Goal: Task Accomplishment & Management: Use online tool/utility

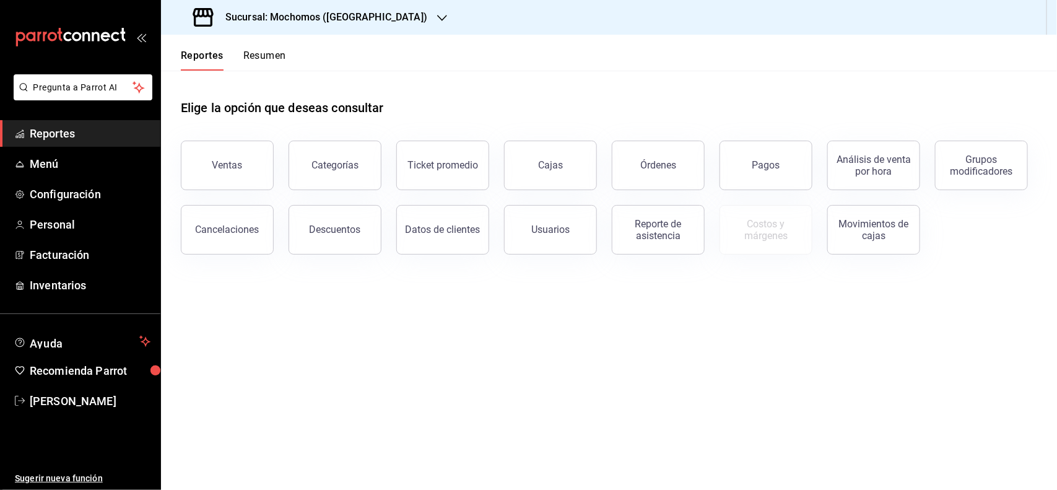
click at [113, 125] on span "Reportes" at bounding box center [90, 133] width 121 height 17
click at [787, 160] on button "Pagos" at bounding box center [765, 166] width 93 height 50
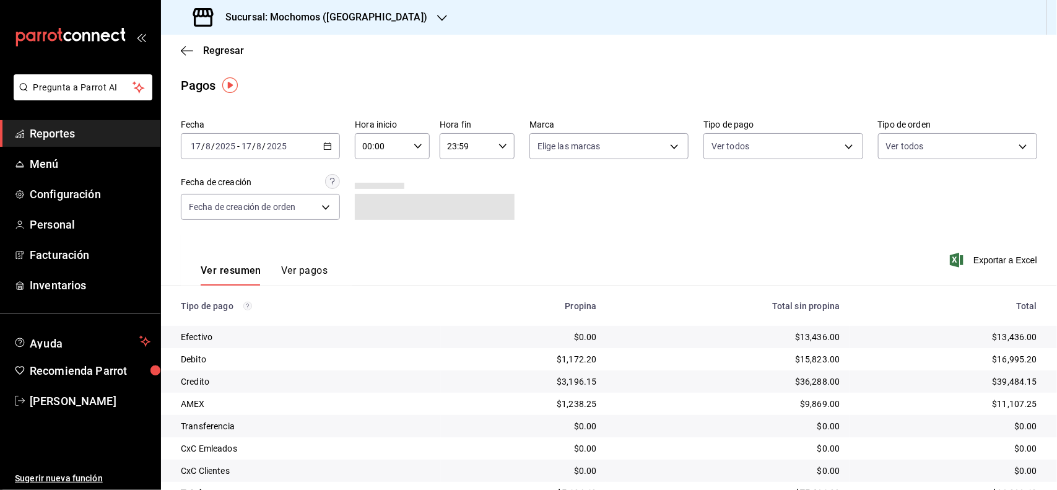
click at [415, 143] on icon "button" at bounding box center [417, 146] width 9 height 9
click at [379, 194] on button "03" at bounding box center [371, 189] width 32 height 25
type input "03:00"
click at [305, 144] on div at bounding box center [528, 245] width 1057 height 490
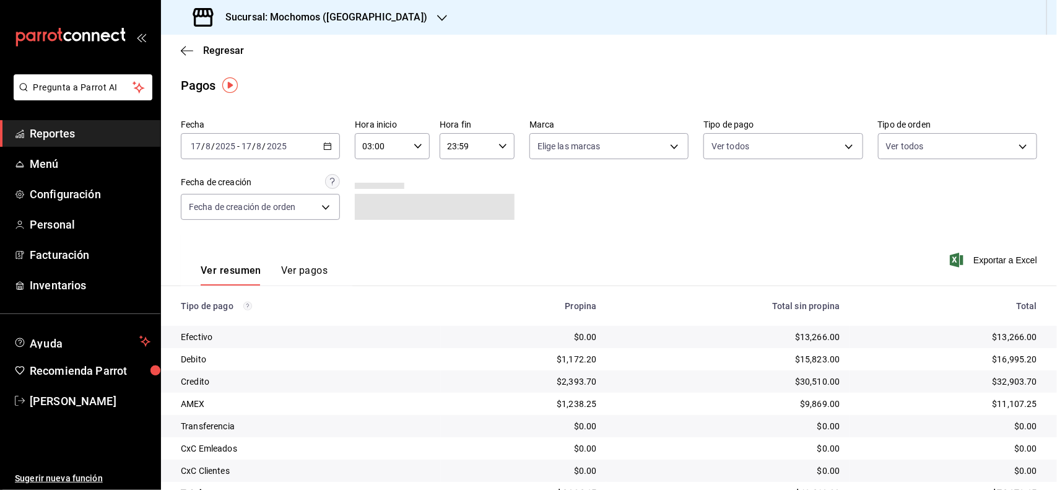
click at [332, 144] on div "[DATE] [DATE] - [DATE] [DATE]" at bounding box center [260, 146] width 159 height 26
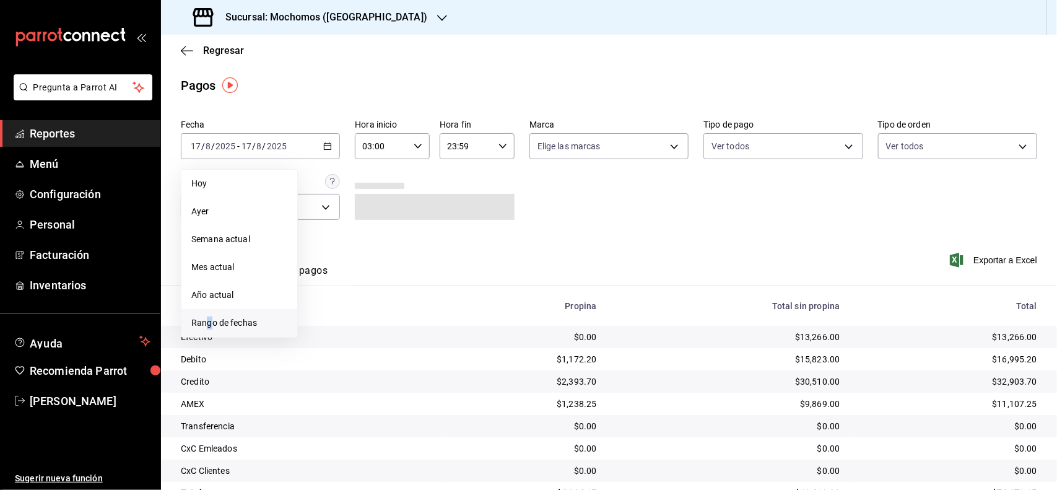
click at [210, 320] on span "Rango de fechas" at bounding box center [239, 322] width 96 height 13
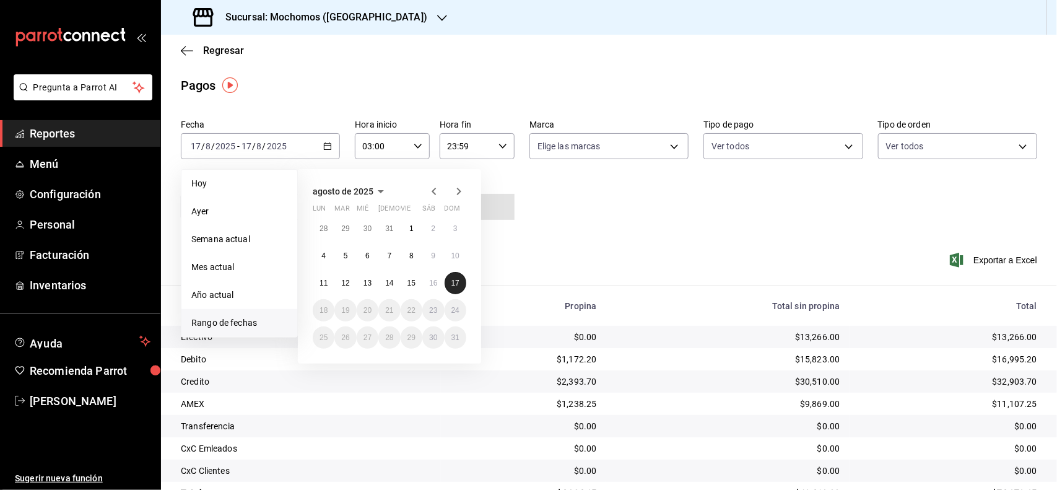
click at [461, 283] on button "17" at bounding box center [455, 283] width 22 height 22
click at [546, 260] on div "Ver resumen Ver pagos Exportar a Excel" at bounding box center [609, 268] width 896 height 66
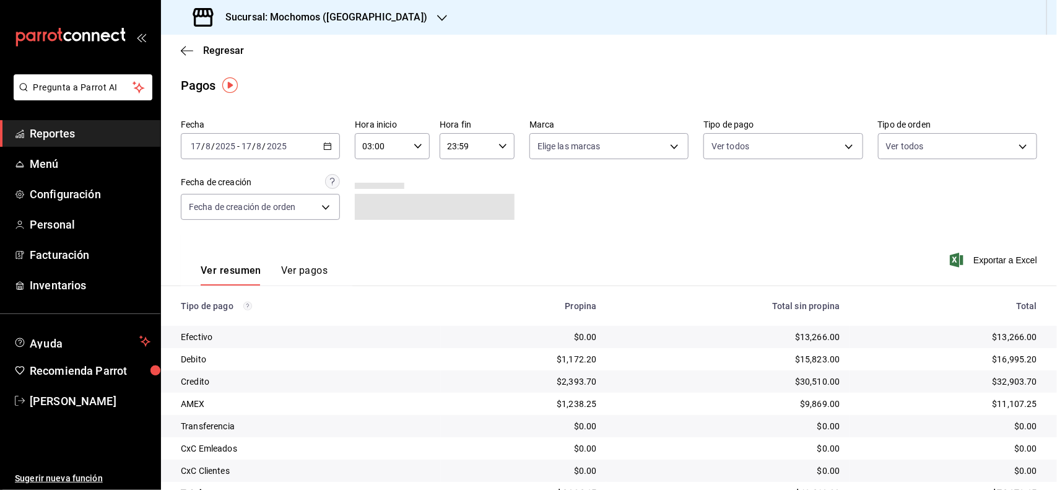
click at [414, 147] on \(Stroke\) "button" at bounding box center [417, 146] width 7 height 4
click at [371, 183] on button "03" at bounding box center [371, 179] width 32 height 25
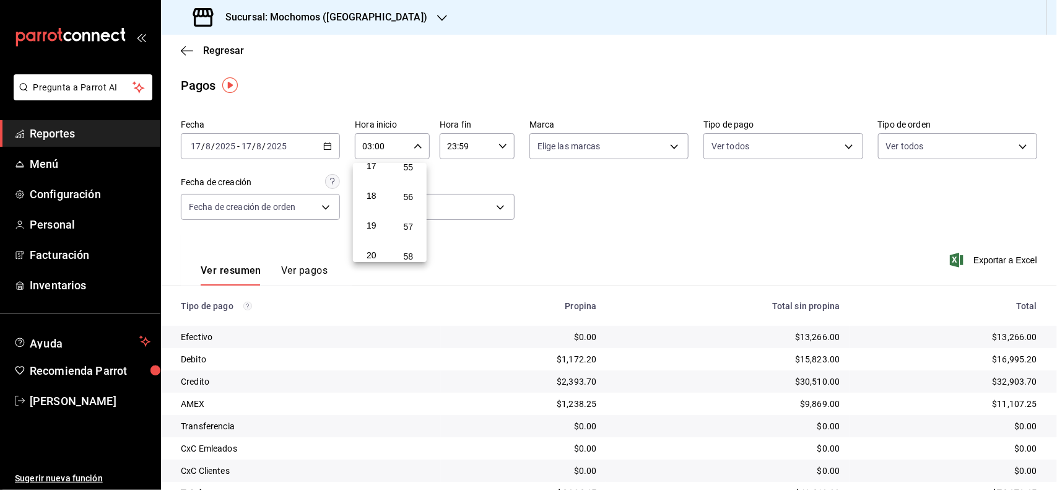
scroll to position [0, 0]
click at [80, 136] on div at bounding box center [528, 245] width 1057 height 490
click at [193, 147] on input "17" at bounding box center [195, 146] width 11 height 10
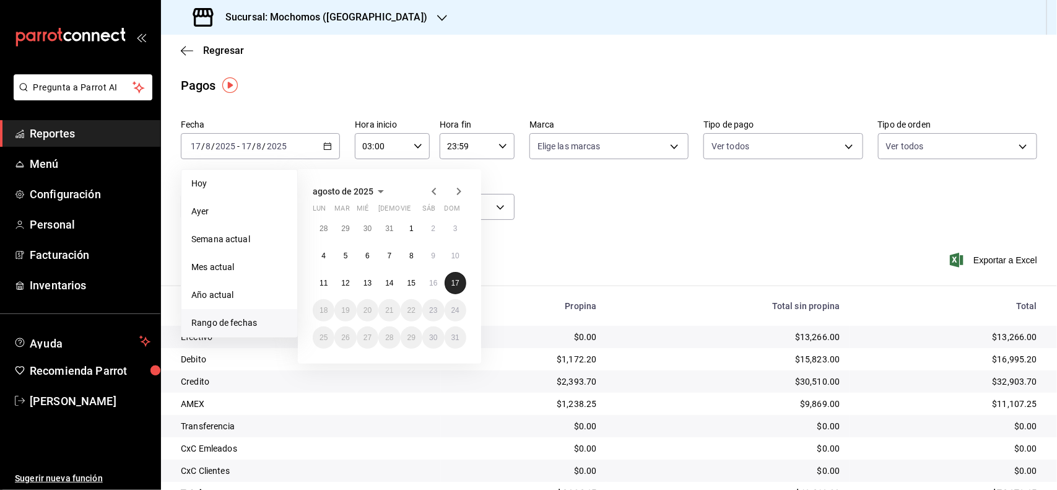
drag, startPoint x: 455, startPoint y: 280, endPoint x: 455, endPoint y: 287, distance: 6.8
click at [455, 282] on abbr "17" at bounding box center [455, 283] width 8 height 9
click at [457, 280] on abbr "17" at bounding box center [455, 283] width 8 height 9
click at [457, 280] on div "Ver resumen Ver pagos Exportar a Excel" at bounding box center [609, 268] width 896 height 66
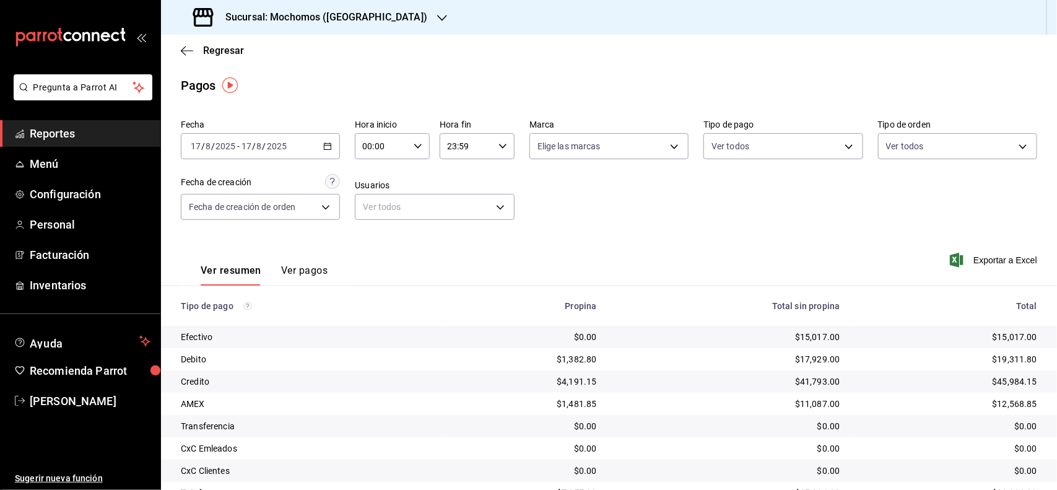
click at [417, 143] on icon "button" at bounding box center [417, 146] width 9 height 9
click at [375, 196] on button "03" at bounding box center [371, 189] width 32 height 25
type input "03:00"
click at [60, 133] on div at bounding box center [528, 245] width 1057 height 490
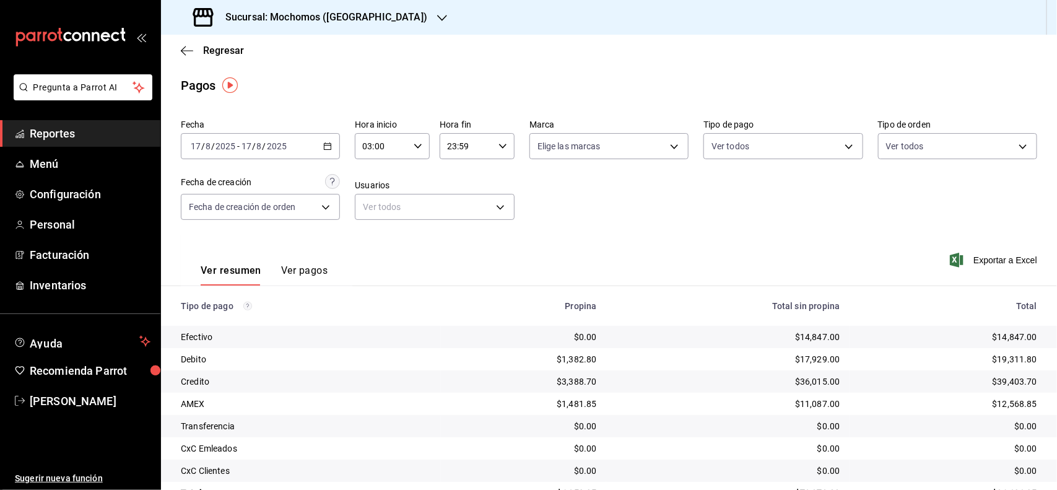
click at [63, 137] on span "Reportes" at bounding box center [90, 133] width 121 height 17
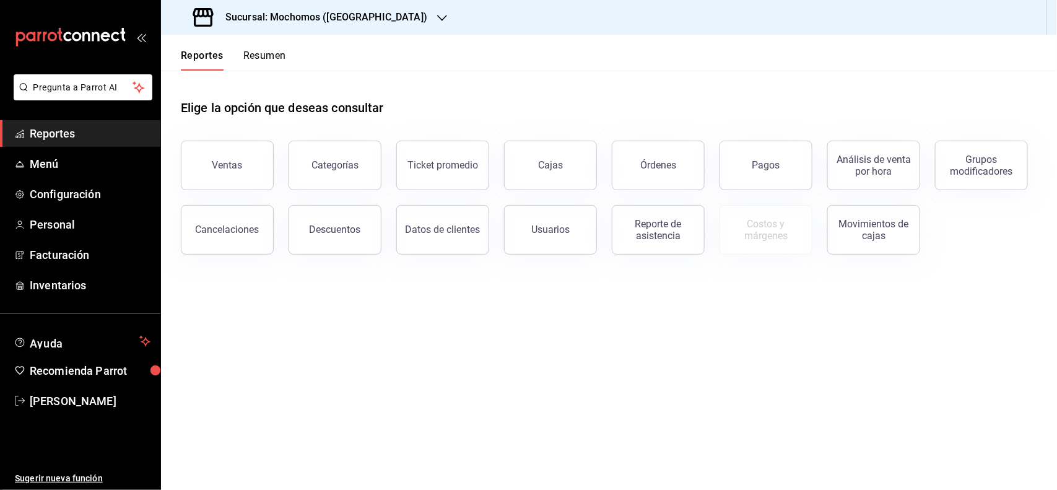
click at [683, 172] on button "Órdenes" at bounding box center [658, 166] width 93 height 50
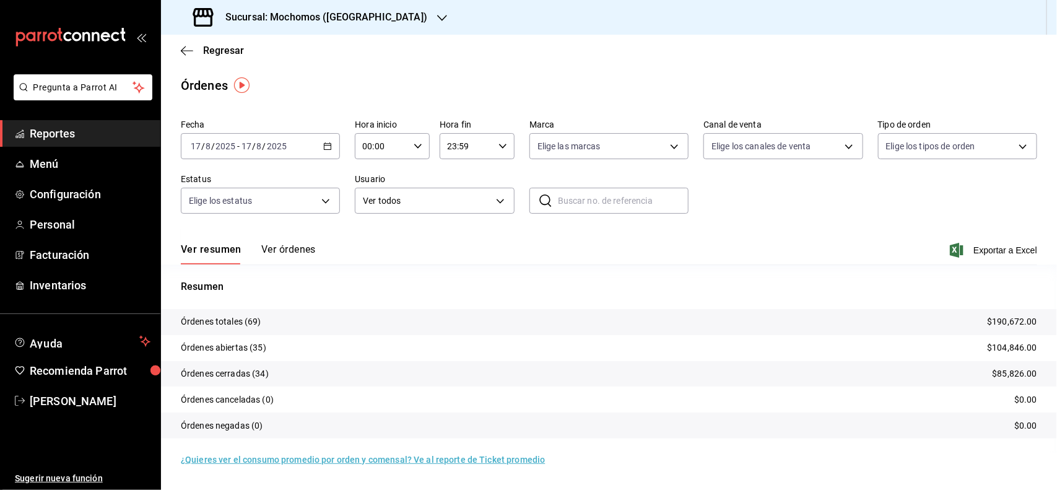
click at [202, 146] on div "[DATE] [DATE]" at bounding box center [213, 146] width 48 height 10
click at [251, 325] on span "Rango de fechas" at bounding box center [239, 322] width 96 height 13
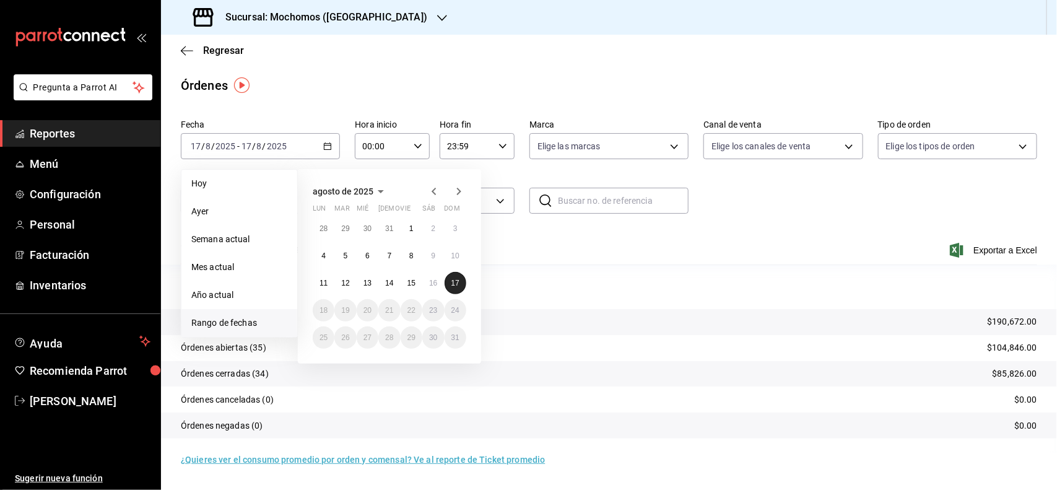
click at [462, 274] on button "17" at bounding box center [455, 283] width 22 height 22
click at [457, 282] on abbr "17" at bounding box center [455, 283] width 8 height 9
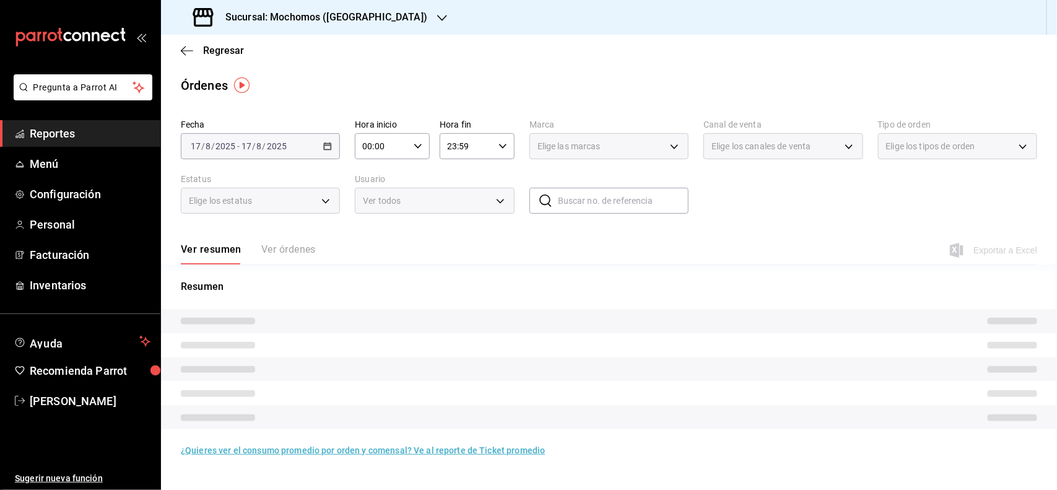
click at [457, 282] on p "Resumen" at bounding box center [609, 286] width 856 height 15
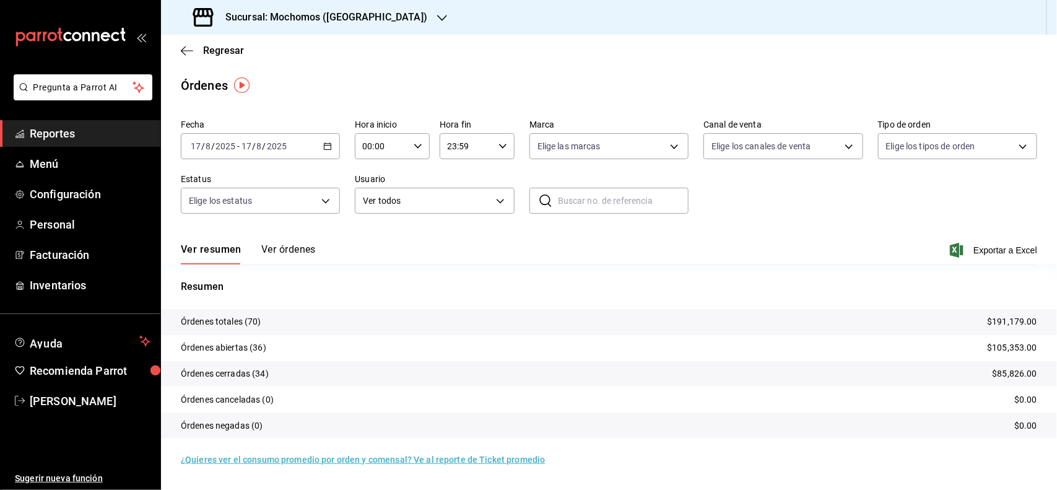
click at [415, 146] on div "00:00 Hora inicio" at bounding box center [392, 146] width 75 height 26
click at [378, 194] on button "03" at bounding box center [373, 189] width 33 height 25
type input "03:00"
click at [376, 189] on span "03" at bounding box center [374, 189] width 18 height 10
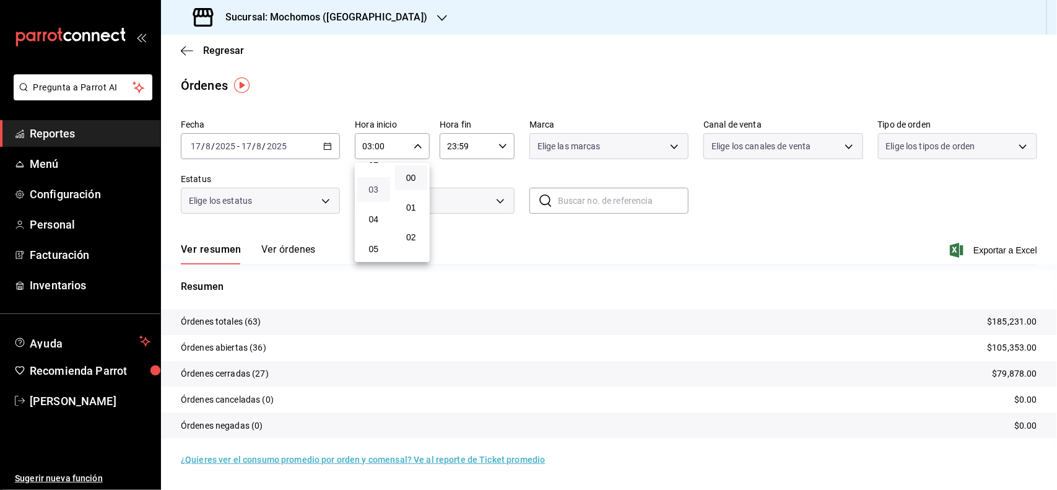
click at [376, 189] on span "03" at bounding box center [374, 189] width 18 height 10
drag, startPoint x: 1054, startPoint y: 293, endPoint x: 1044, endPoint y: 358, distance: 65.8
click at [1048, 360] on div at bounding box center [528, 245] width 1057 height 490
